Goal: Navigation & Orientation: Find specific page/section

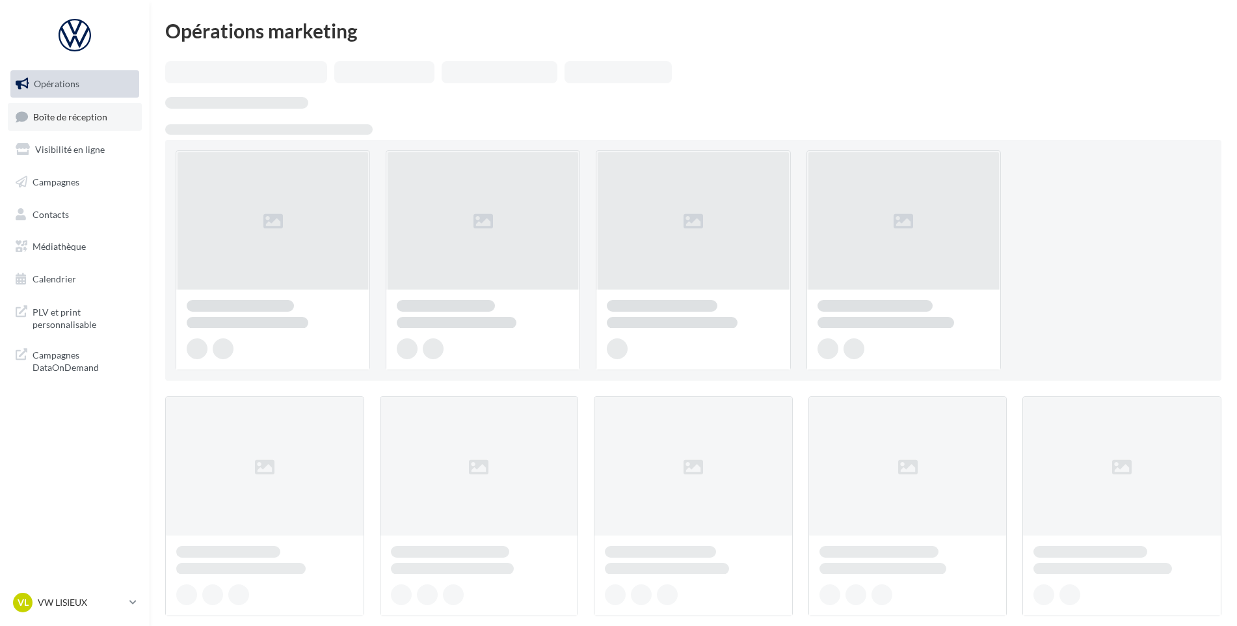
click at [116, 103] on link "Boîte de réception" at bounding box center [75, 117] width 134 height 28
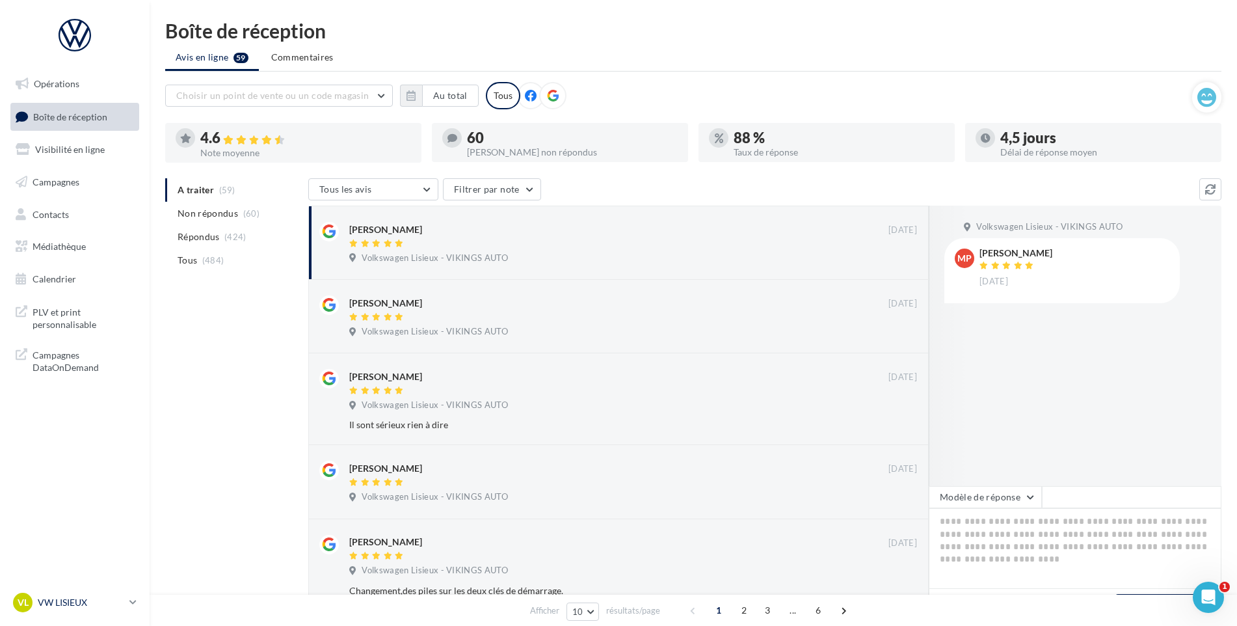
click at [83, 600] on p "VW LISIEUX" at bounding box center [81, 602] width 87 height 13
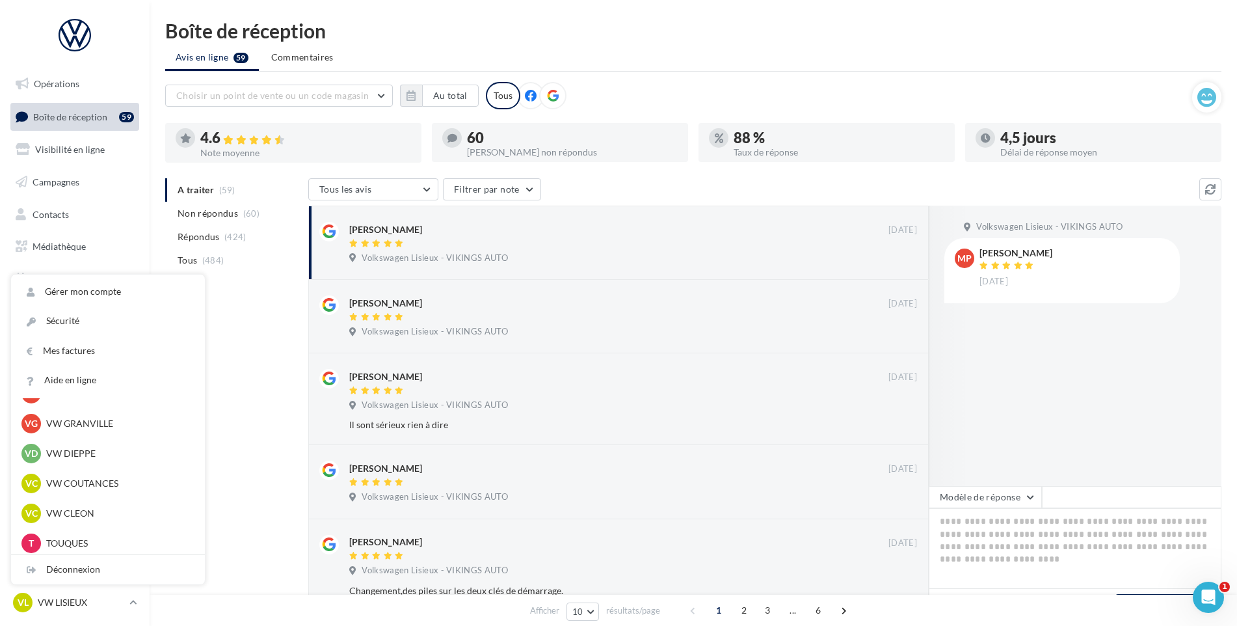
scroll to position [260, 0]
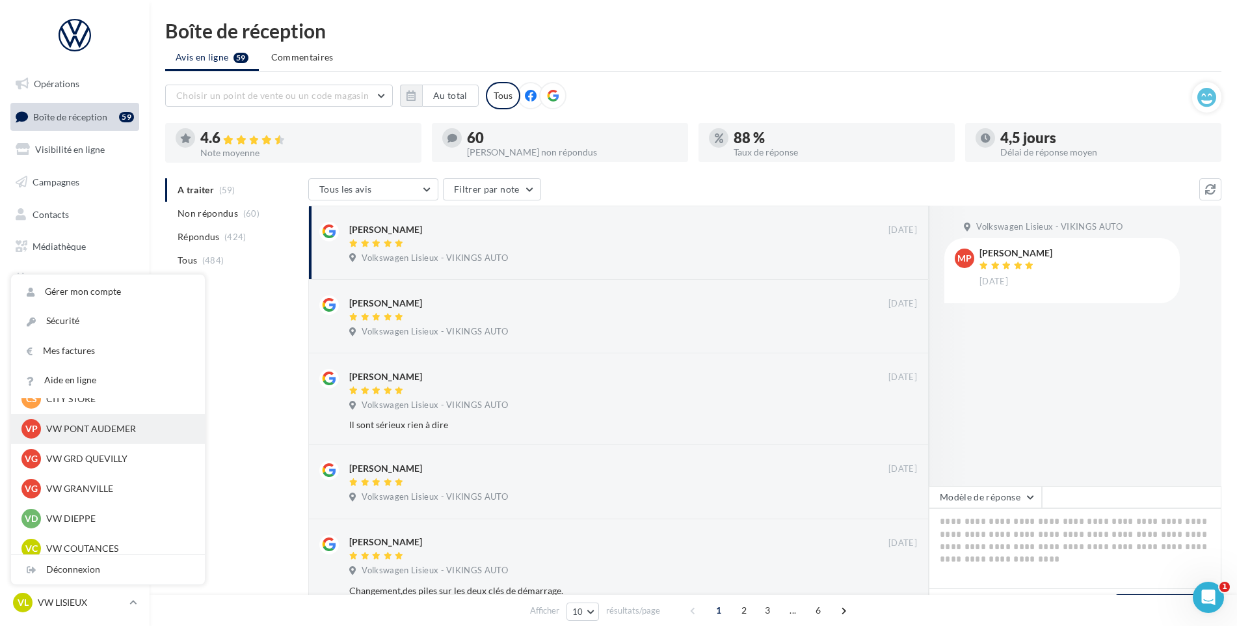
click at [111, 427] on p "VW PONT AUDEMER" at bounding box center [117, 428] width 143 height 13
